Goal: Task Accomplishment & Management: Complete application form

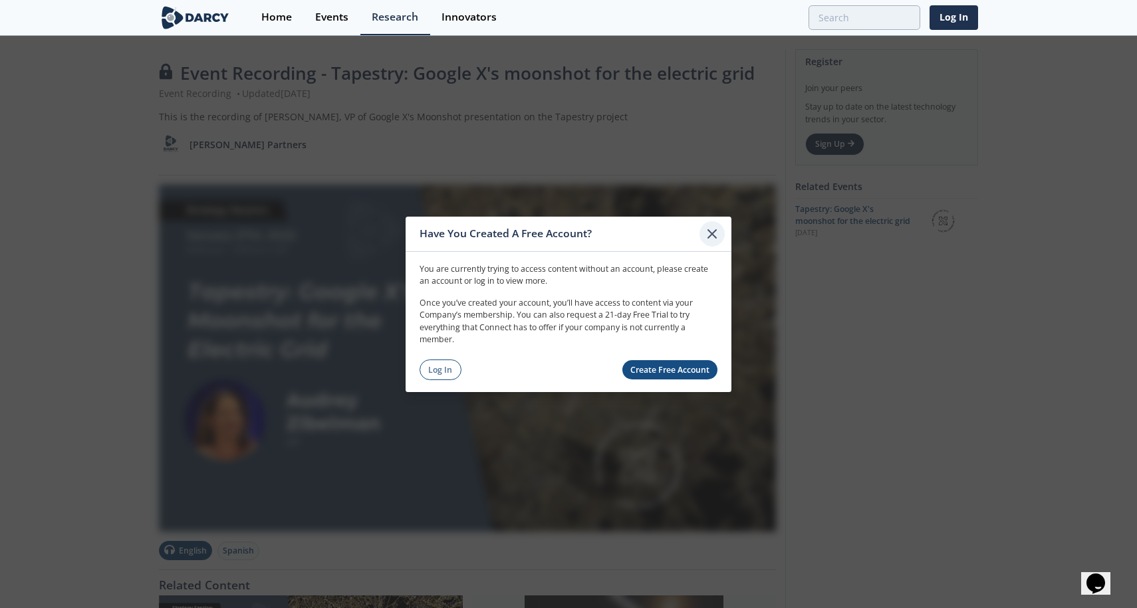
click at [713, 239] on icon at bounding box center [712, 233] width 16 height 16
click at [682, 369] on link "Create Free Account" at bounding box center [670, 369] width 96 height 19
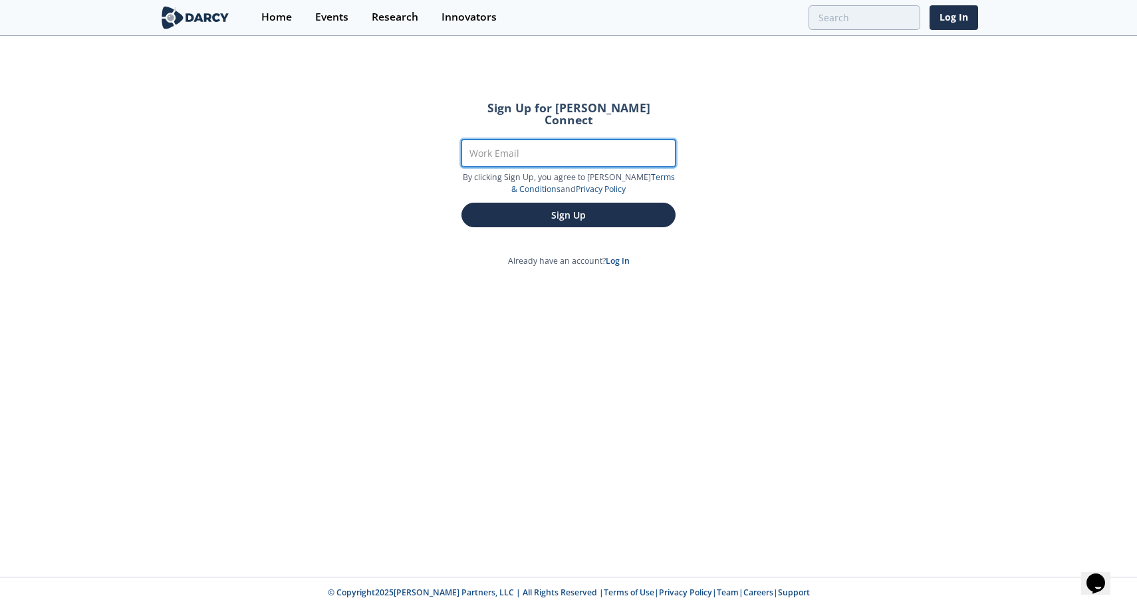
click at [511, 140] on input "Work Email" at bounding box center [568, 153] width 214 height 27
type input "[PERSON_NAME][EMAIL_ADDRESS][DOMAIN_NAME]"
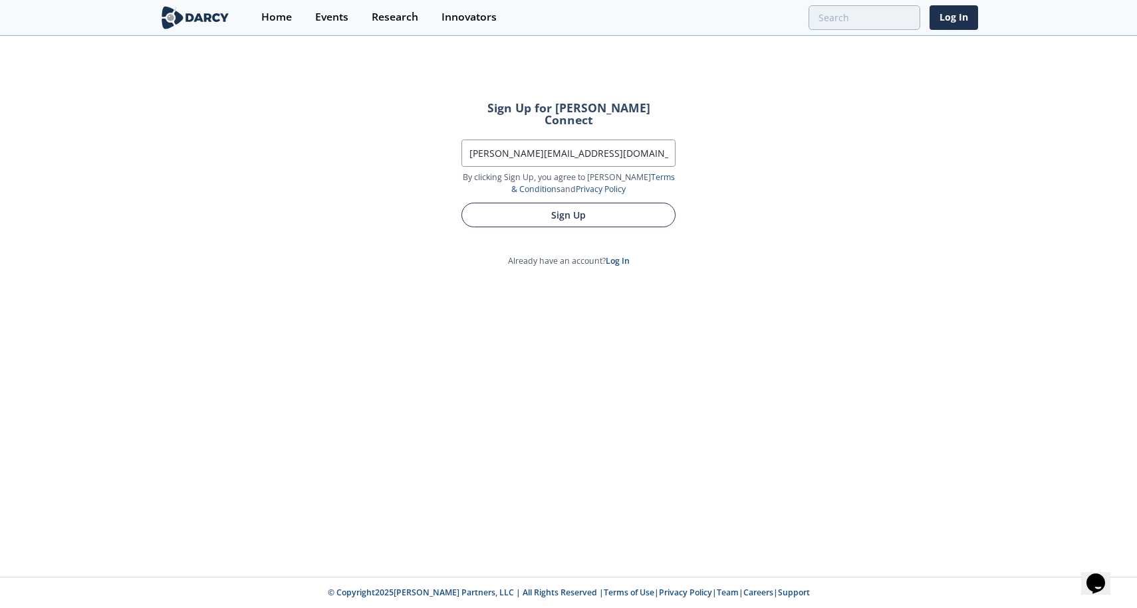
click at [563, 203] on button "Sign Up" at bounding box center [568, 215] width 214 height 25
click at [579, 209] on button "Sign Up" at bounding box center [568, 215] width 214 height 25
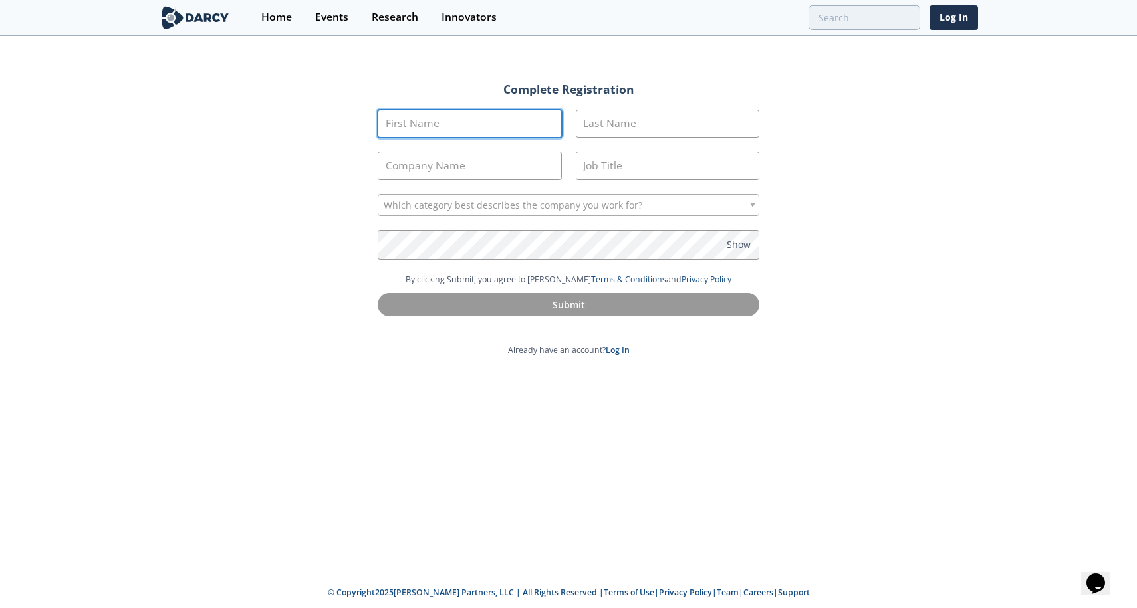
click at [548, 122] on input "First Name" at bounding box center [470, 124] width 184 height 29
click at [443, 126] on input "First Name" at bounding box center [470, 124] width 184 height 29
type input "[PERSON_NAME]"
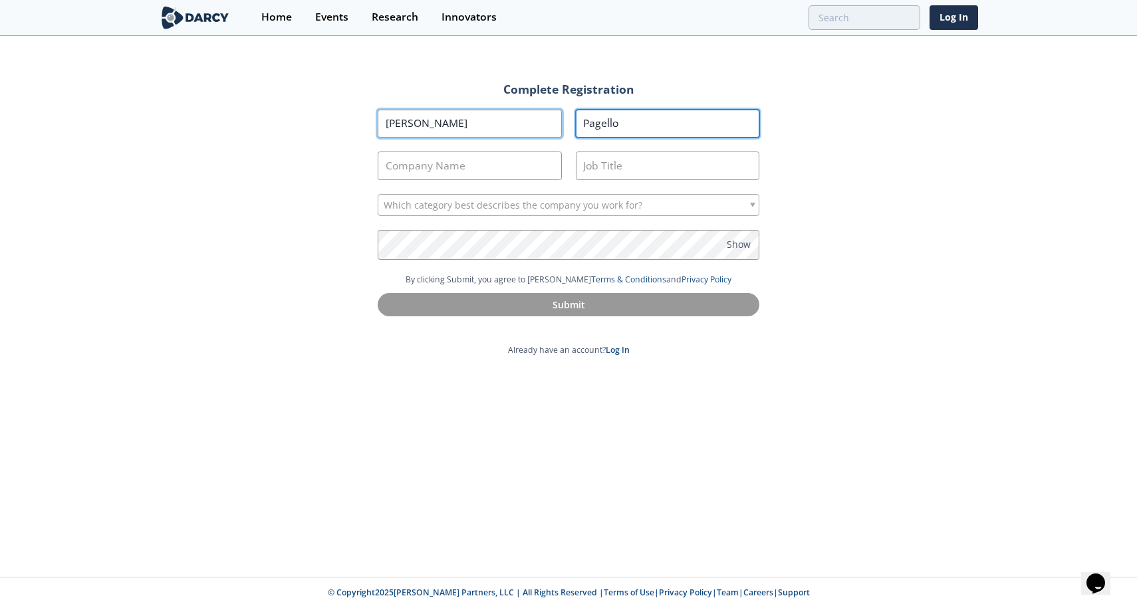
type input "Pagello"
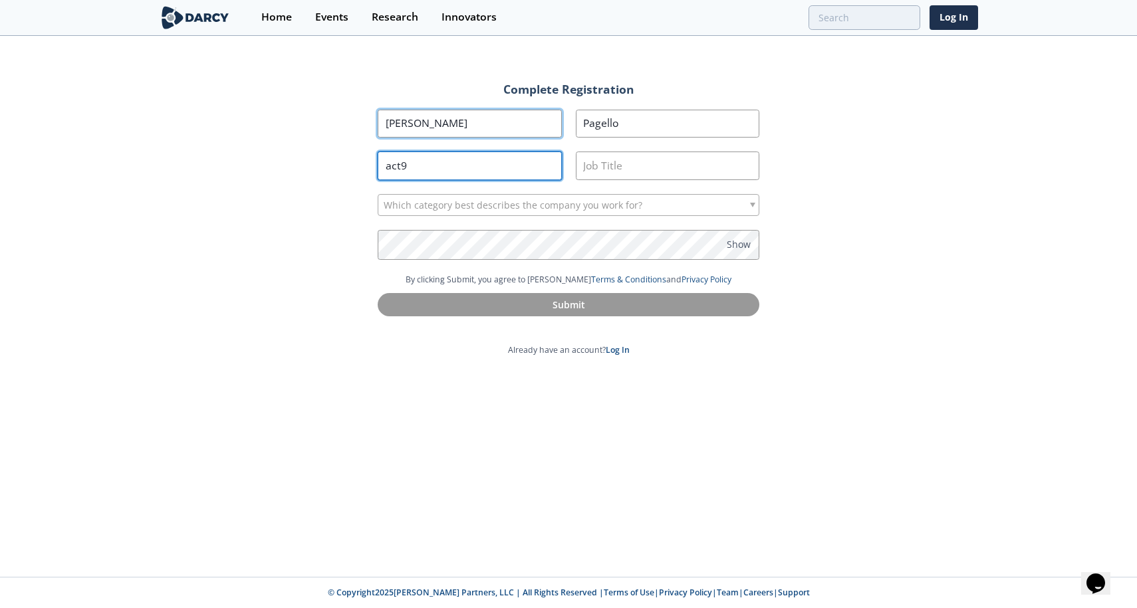
type input "act9"
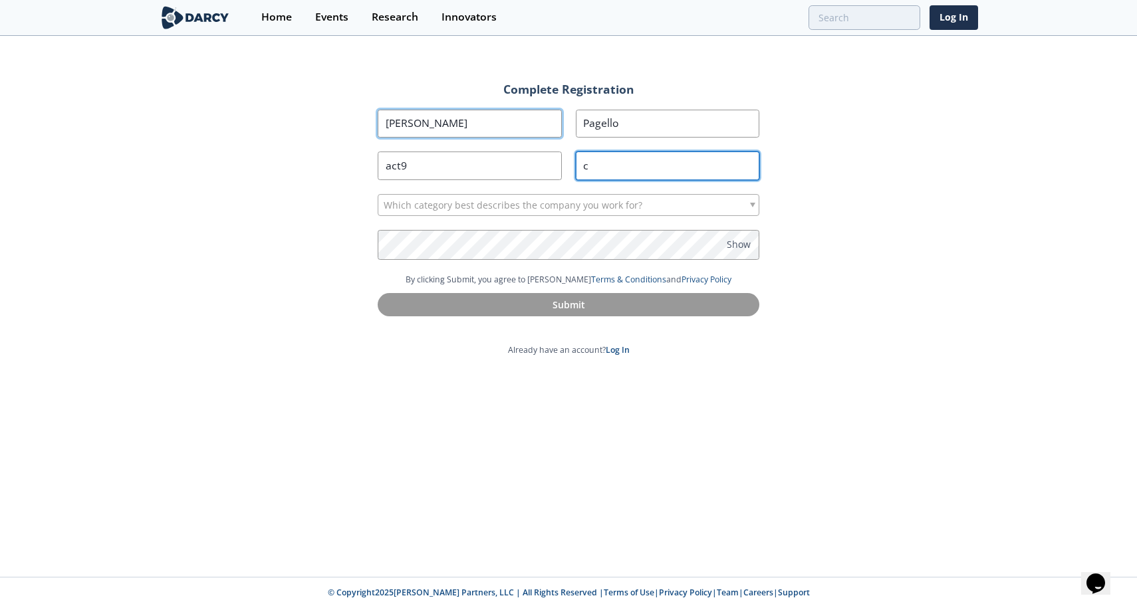
type input "c"
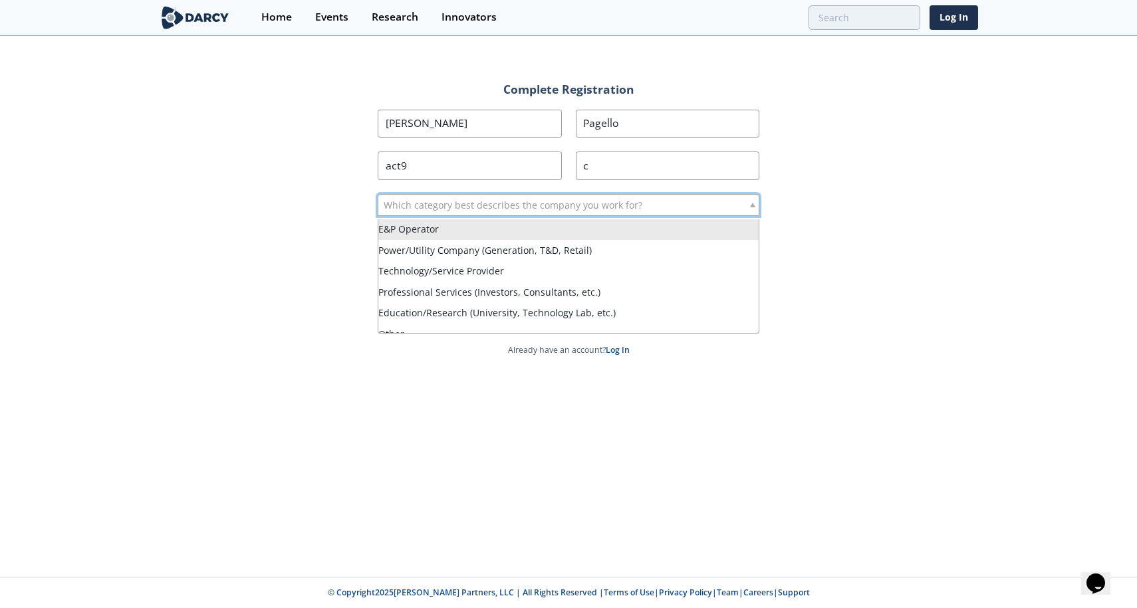
click at [480, 210] on span "Which category best describes the company you work for?" at bounding box center [513, 205] width 259 height 21
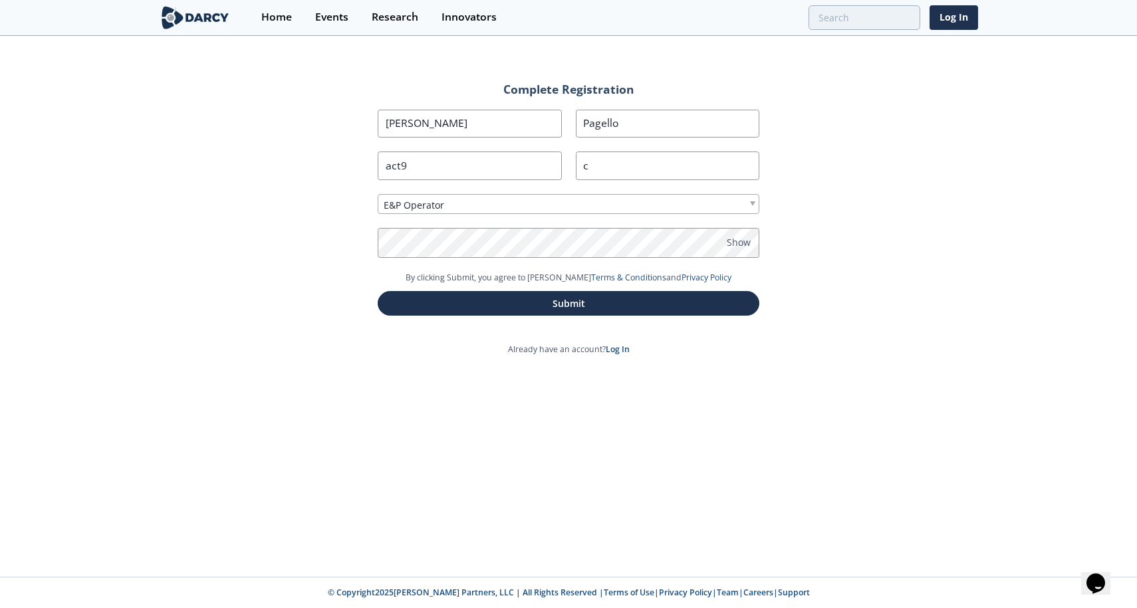
click at [477, 453] on div "Complete Registration First Name [PERSON_NAME] Last Name [GEOGRAPHIC_DATA] Comp…" at bounding box center [568, 307] width 1137 height 540
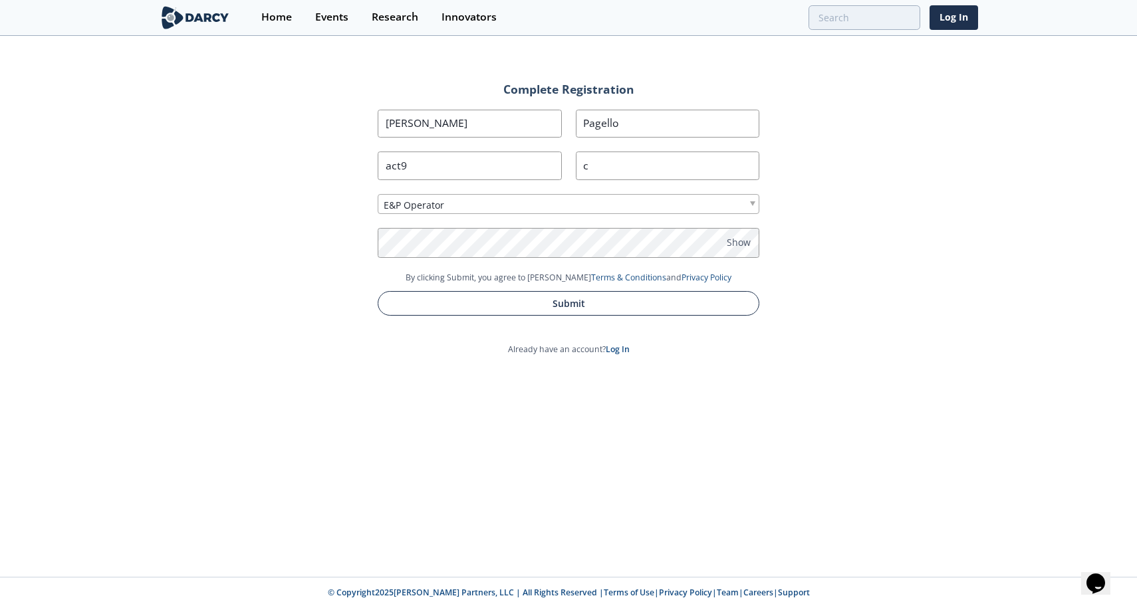
click at [570, 307] on button "Submit" at bounding box center [569, 303] width 382 height 25
